Goal: Information Seeking & Learning: Understand process/instructions

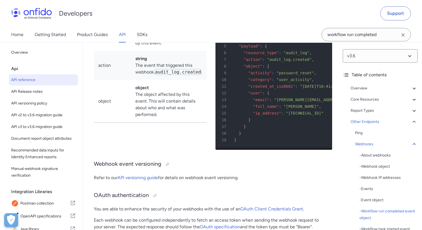
scroll to position [43340, 0]
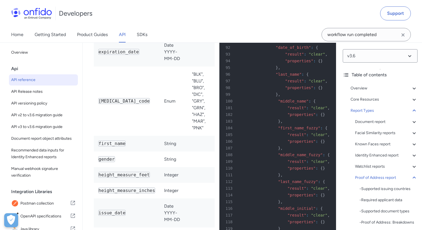
scroll to position [43083, 0]
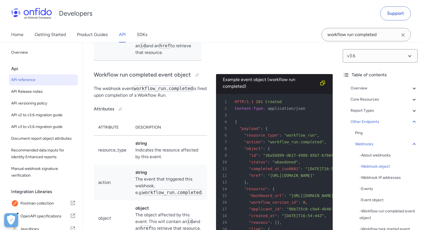
scroll to position [49869, 0]
